Goal: Task Accomplishment & Management: Manage account settings

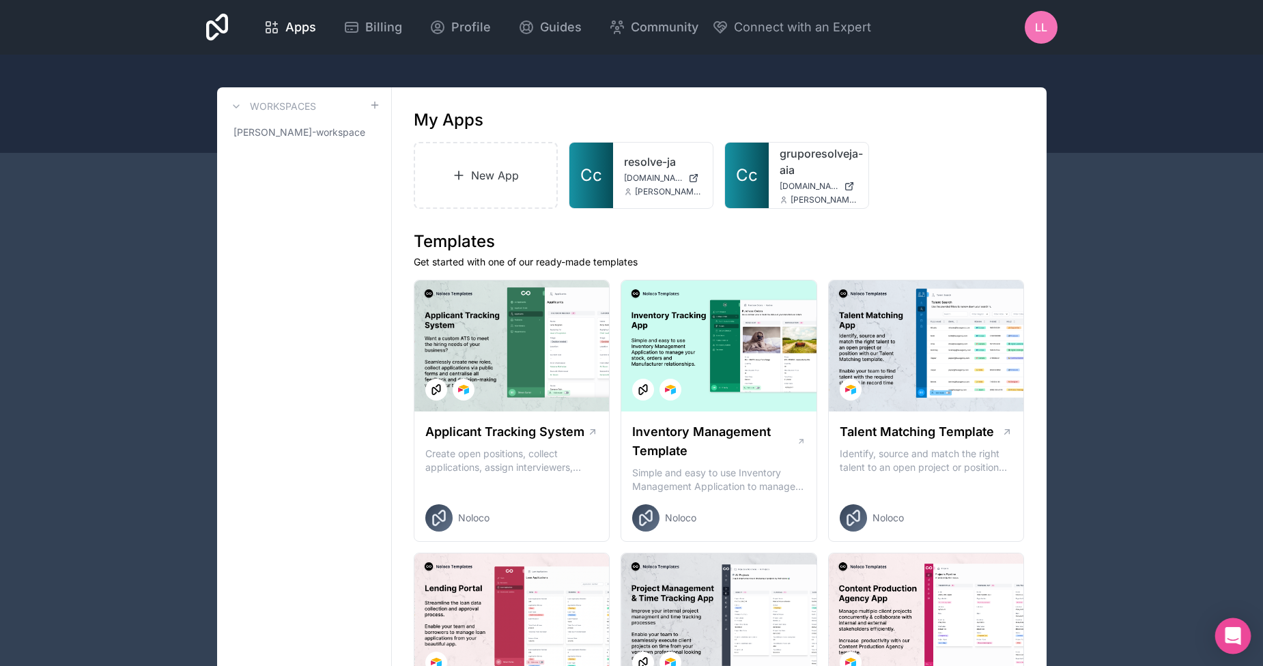
click at [1245, 639] on div "Open Intercom Messenger" at bounding box center [1233, 636] width 36 height 36
click at [1244, 638] on div "Open Intercom Messenger" at bounding box center [1233, 636] width 36 height 36
click at [1244, 637] on div "Open Intercom Messenger" at bounding box center [1232, 636] width 45 height 45
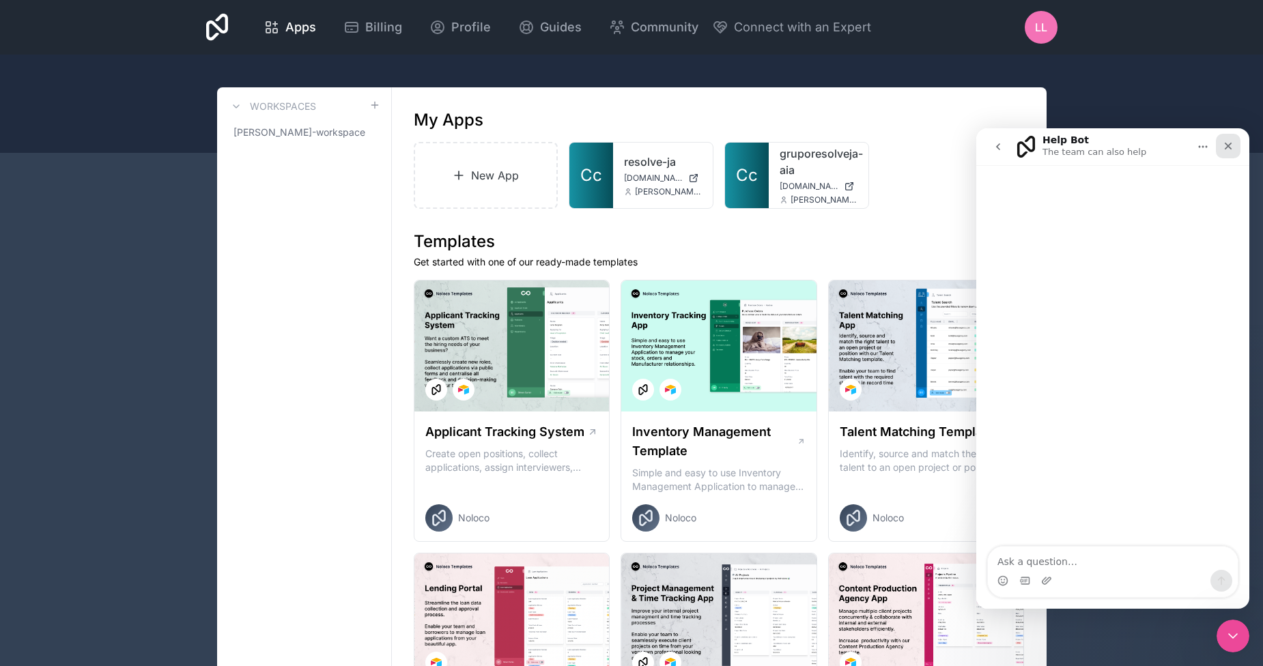
click at [1228, 151] on icon "Close" at bounding box center [1227, 146] width 11 height 11
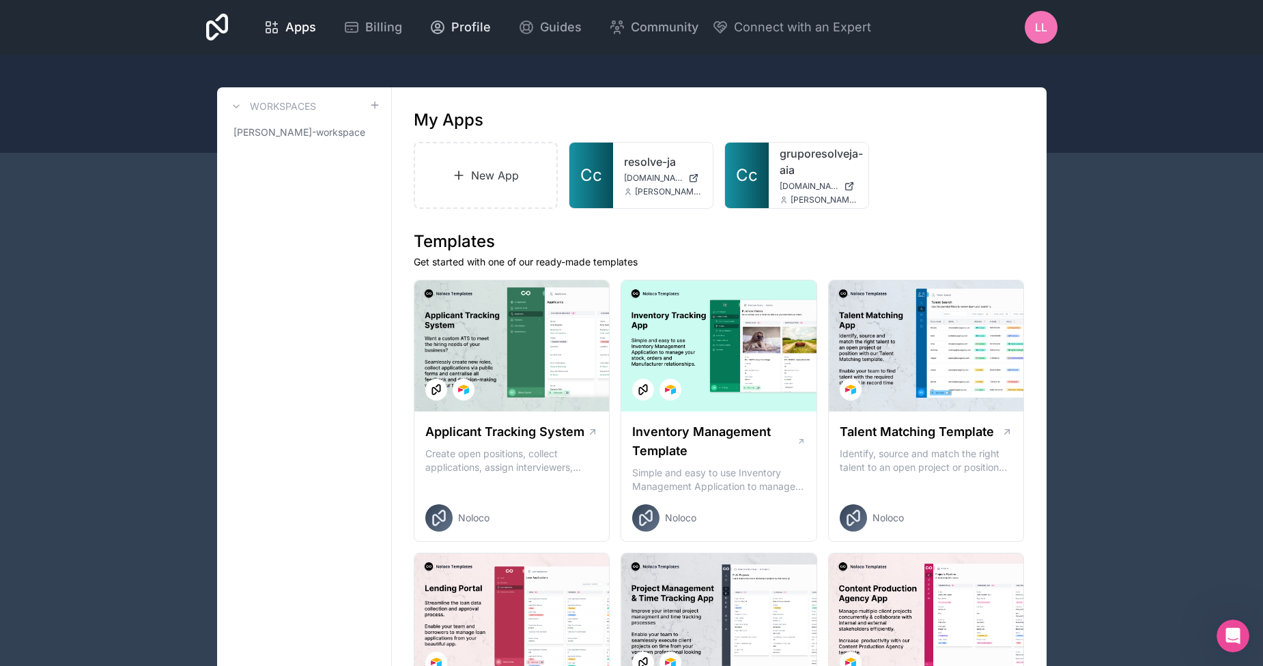
click at [476, 30] on span "Profile" at bounding box center [471, 27] width 40 height 19
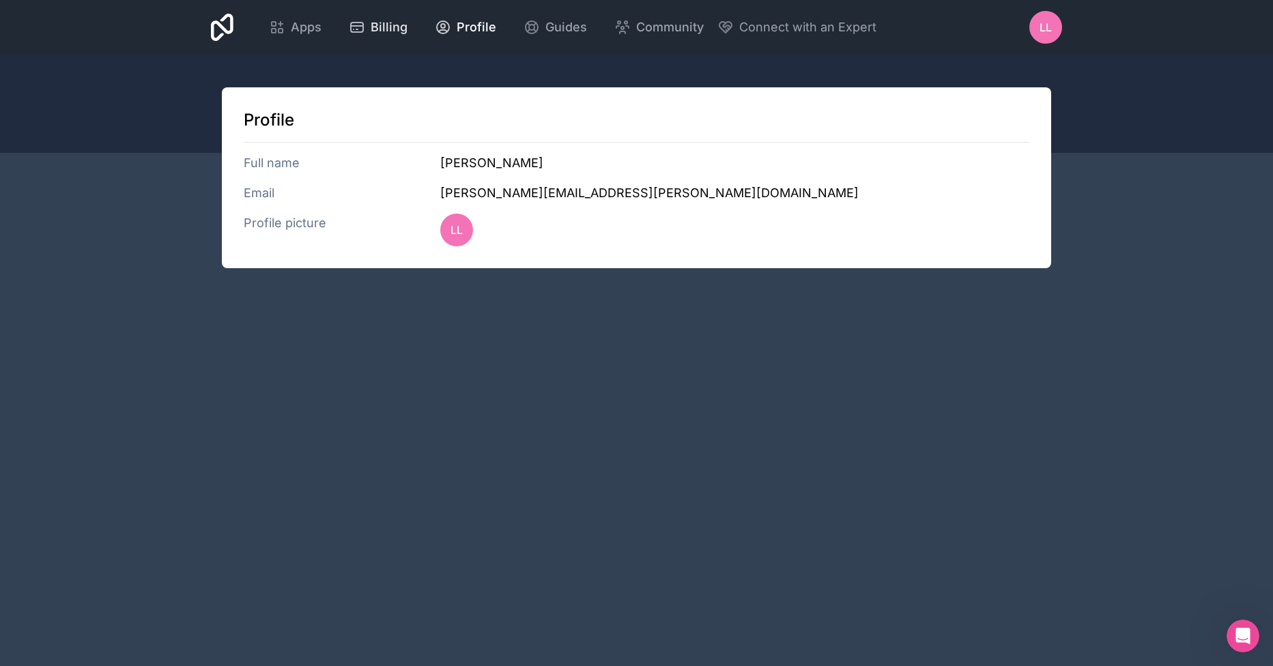
click at [386, 28] on span "Billing" at bounding box center [389, 27] width 37 height 19
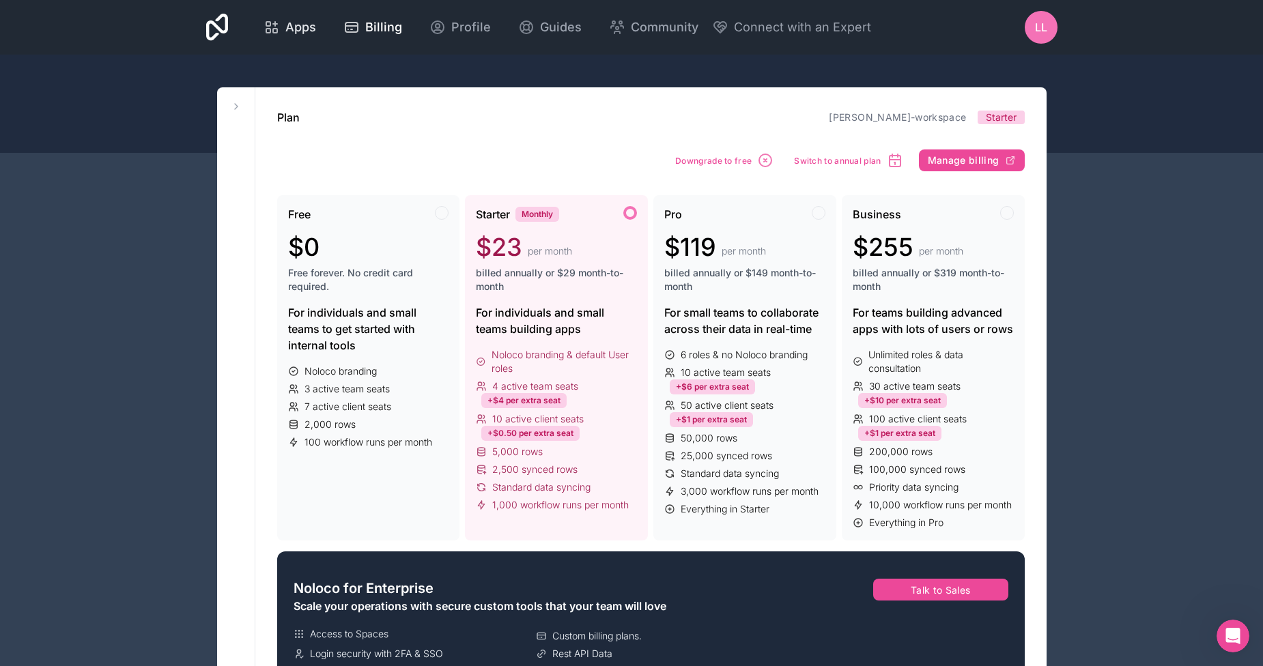
click at [305, 30] on span "Apps" at bounding box center [300, 27] width 31 height 19
